Goal: Information Seeking & Learning: Learn about a topic

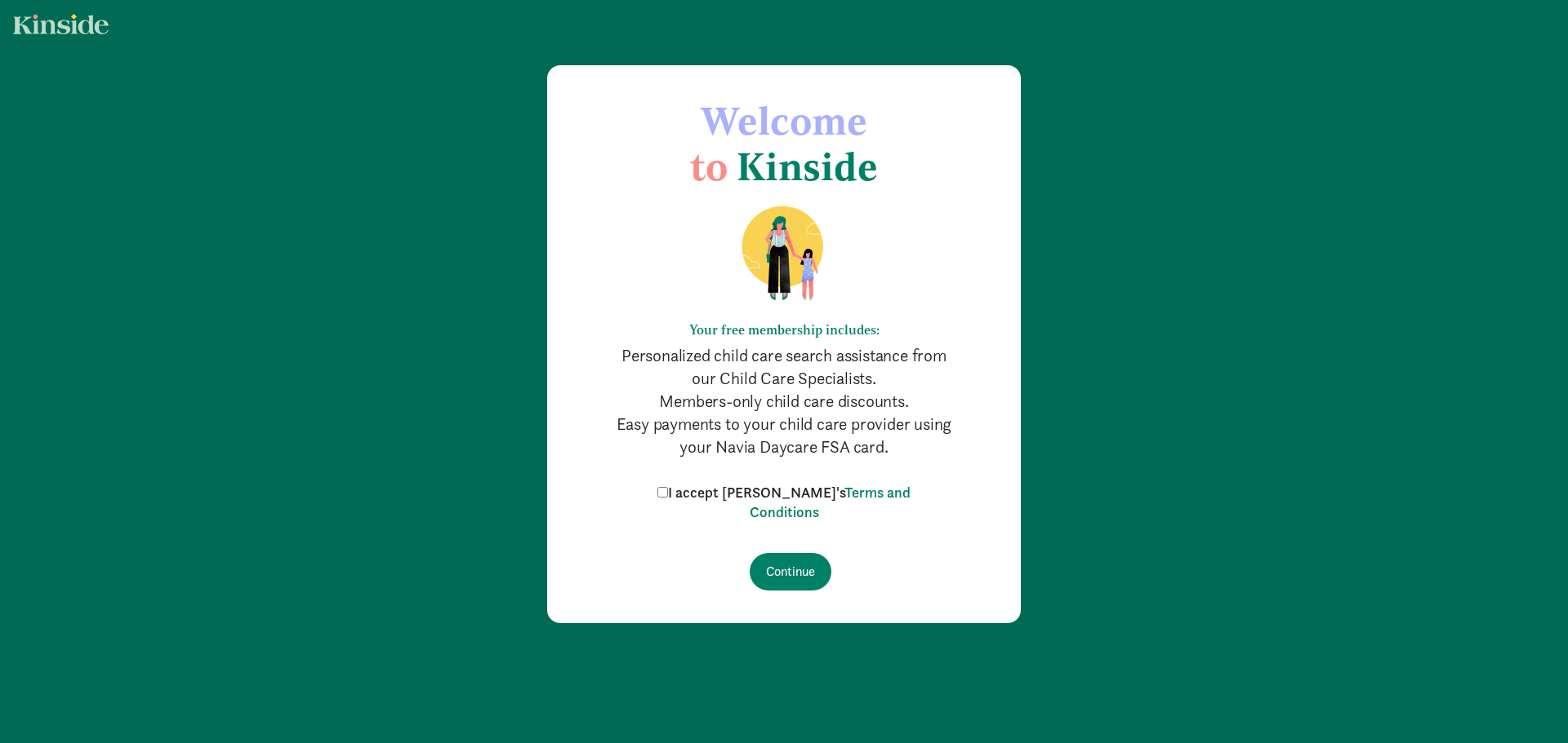
click at [689, 485] on label "I accept [PERSON_NAME]'s Terms and Conditions" at bounding box center [784, 503] width 261 height 39
click at [668, 487] on input "I accept [PERSON_NAME]'s Terms and Conditions" at bounding box center [662, 492] width 10 height 10
checkbox input "true"
click at [791, 560] on input "Continue" at bounding box center [791, 571] width 82 height 37
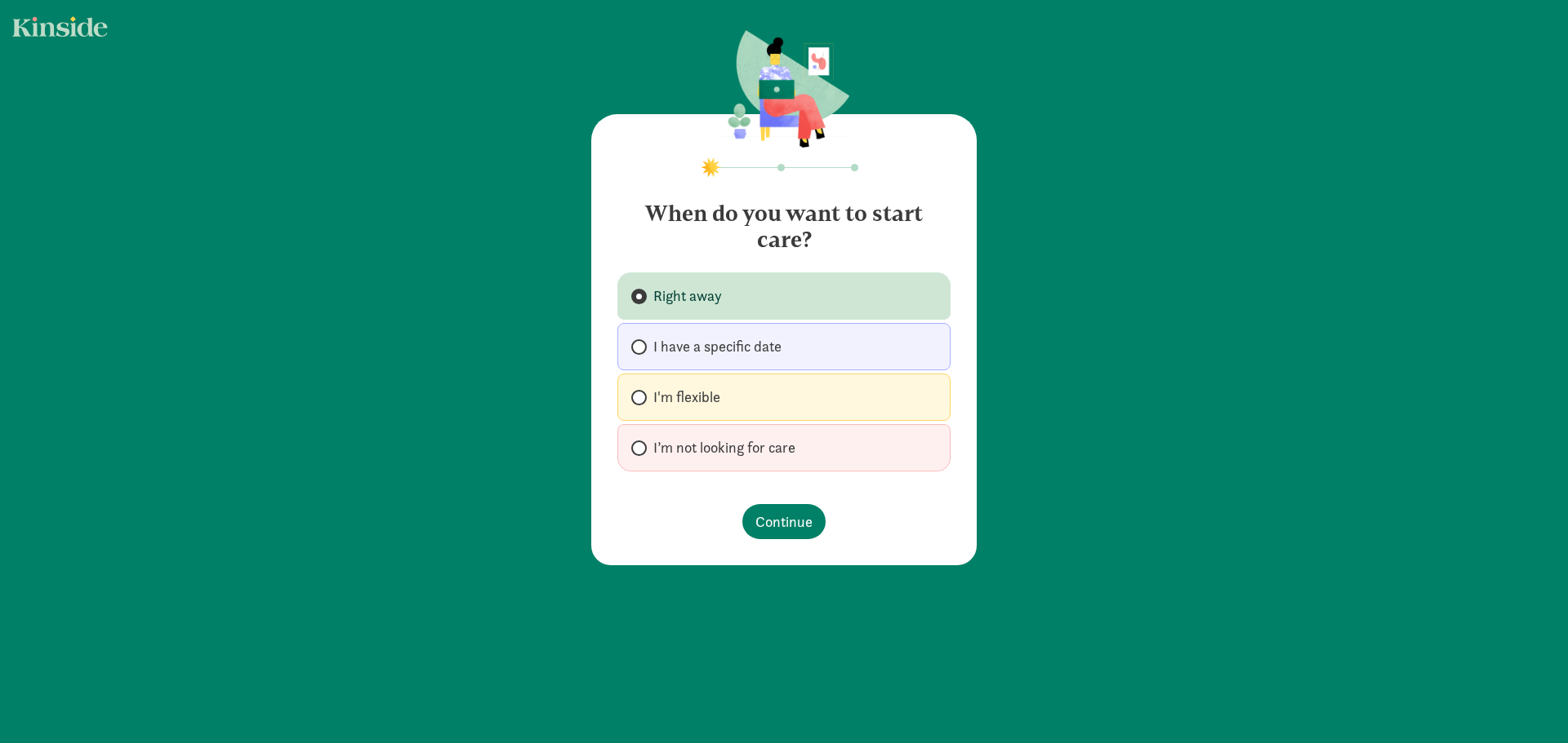
click at [706, 436] on label "I’m not looking for care" at bounding box center [784, 448] width 333 height 47
click at [641, 443] on input "I’m not looking for care" at bounding box center [636, 449] width 10 height 10
radio input "true"
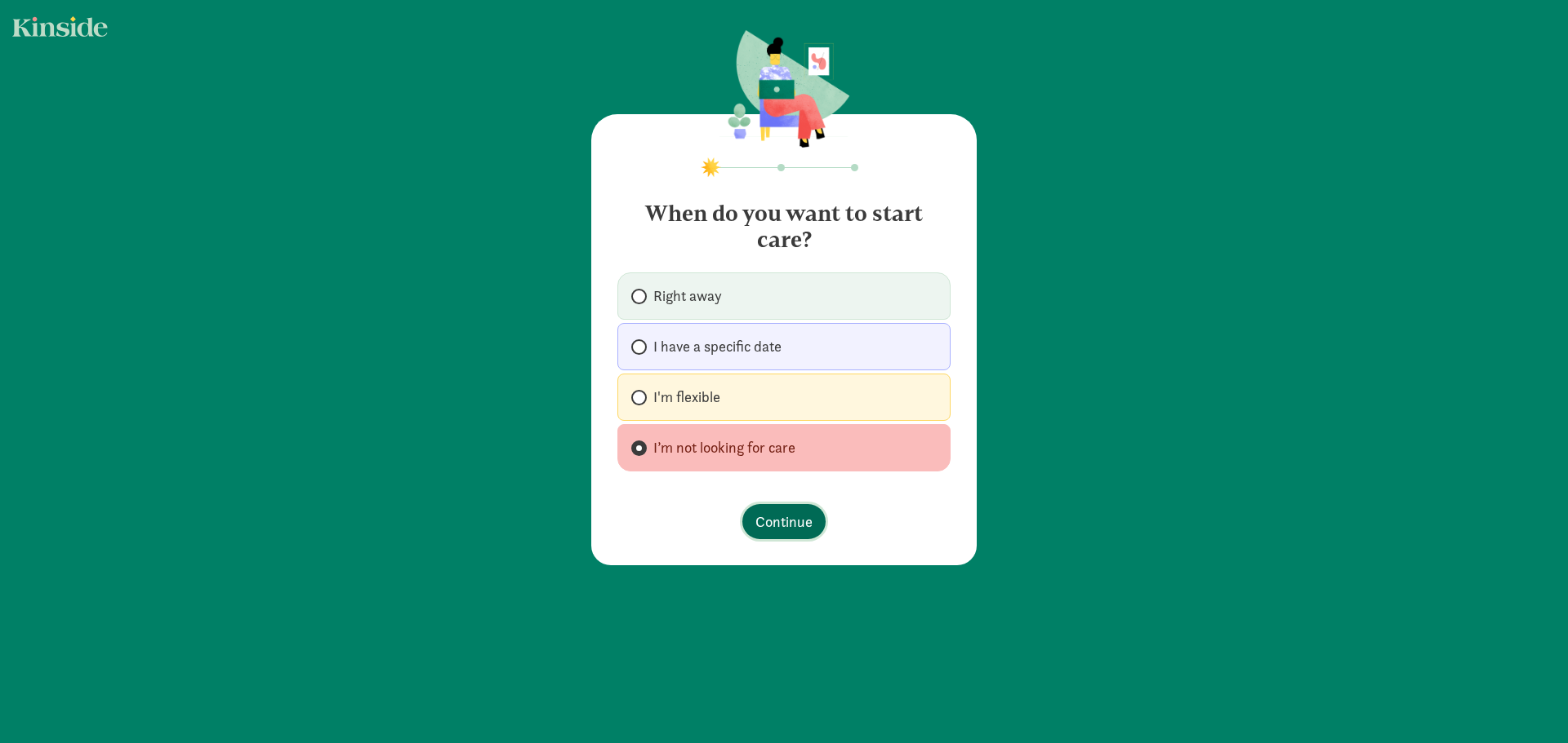
click at [795, 510] on button "Continue" at bounding box center [784, 522] width 84 height 35
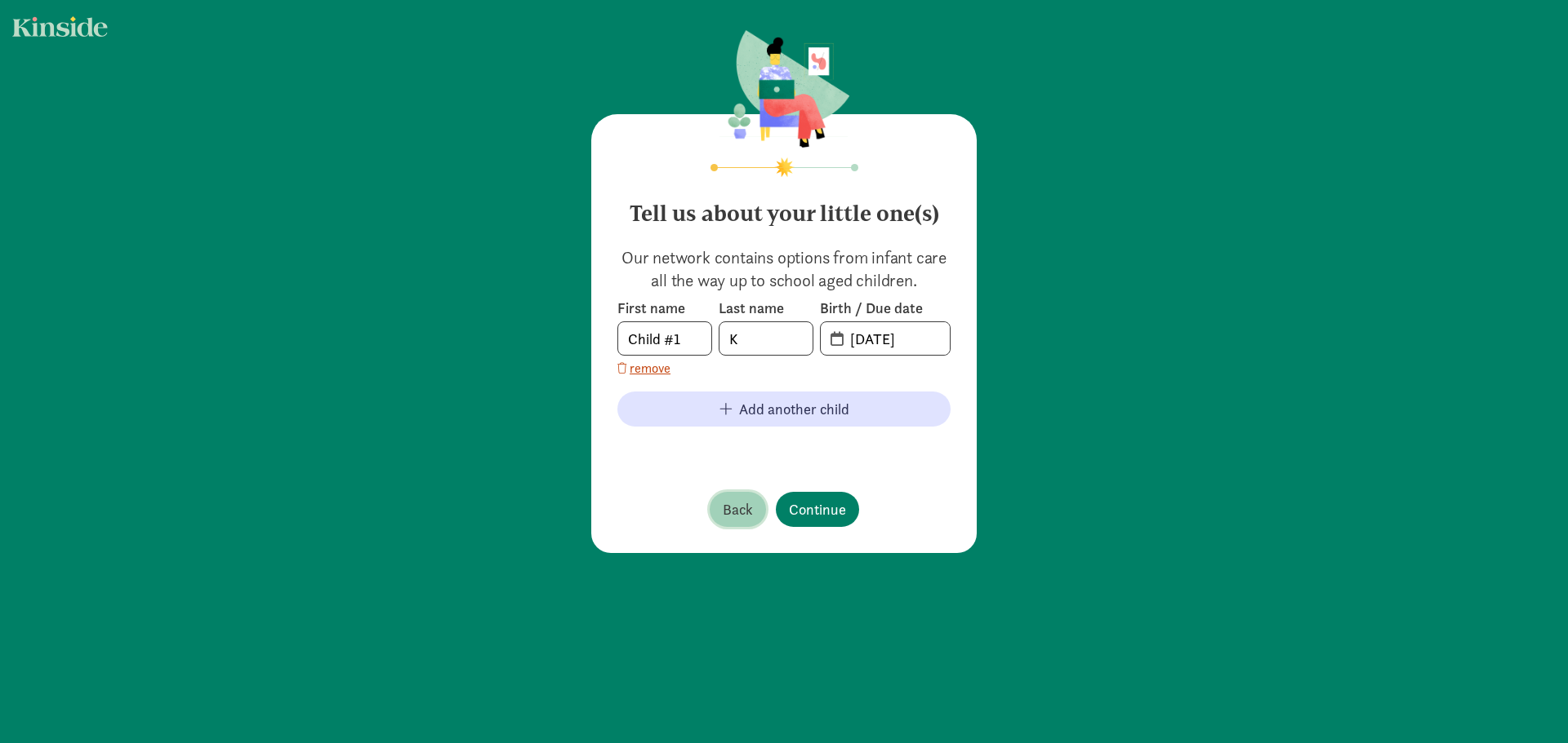
click at [729, 515] on span "Back" at bounding box center [737, 509] width 31 height 22
